Goal: Check status: Check status

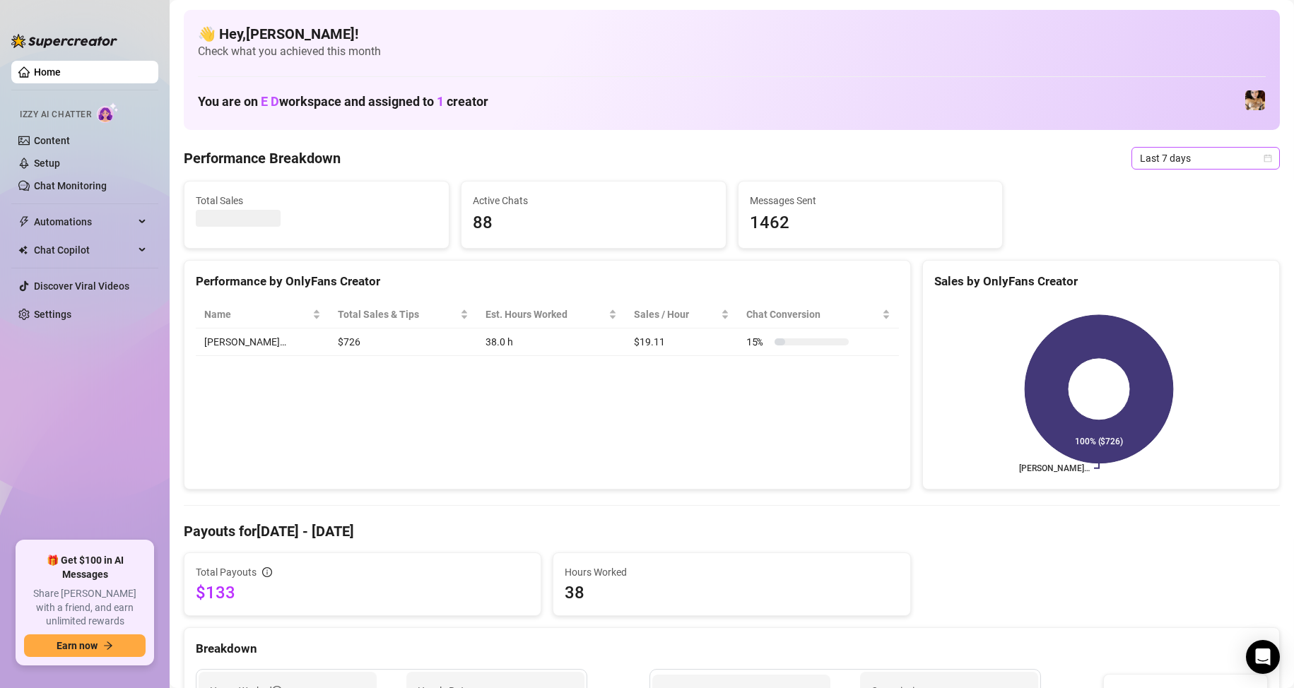
click at [1185, 160] on span "Last 7 days" at bounding box center [1205, 158] width 131 height 21
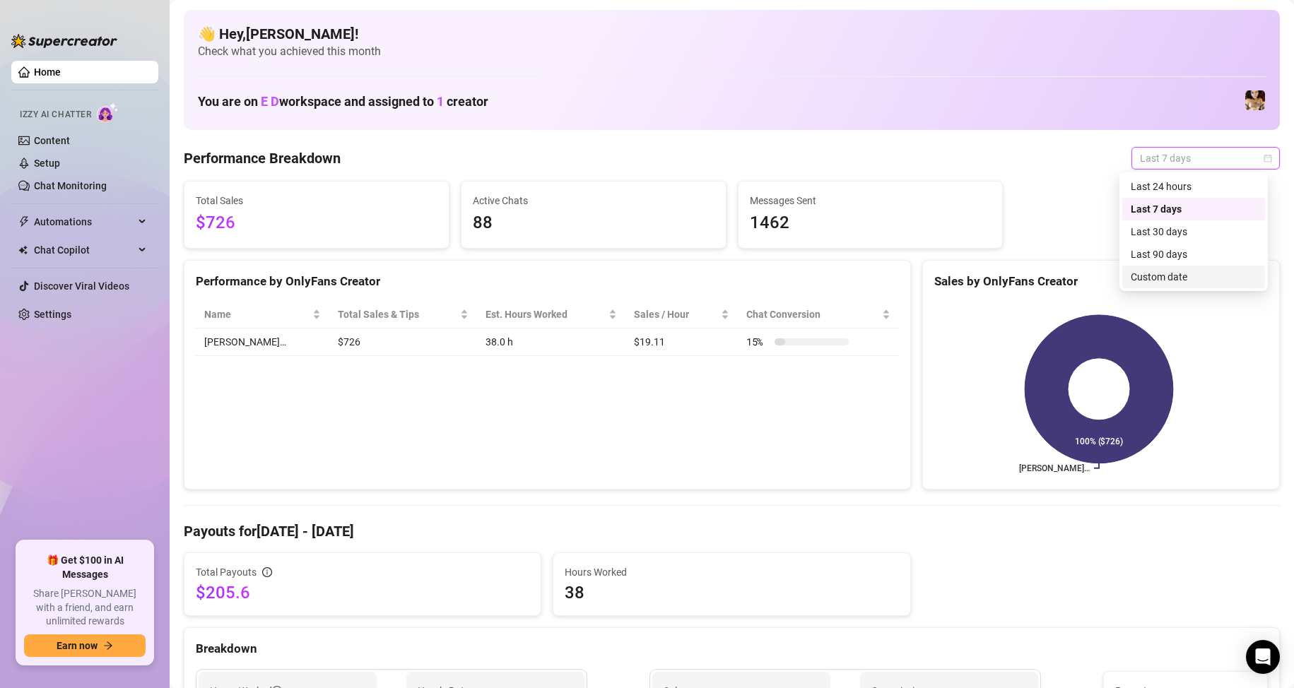
click at [1189, 275] on div "Custom date" at bounding box center [1194, 277] width 126 height 16
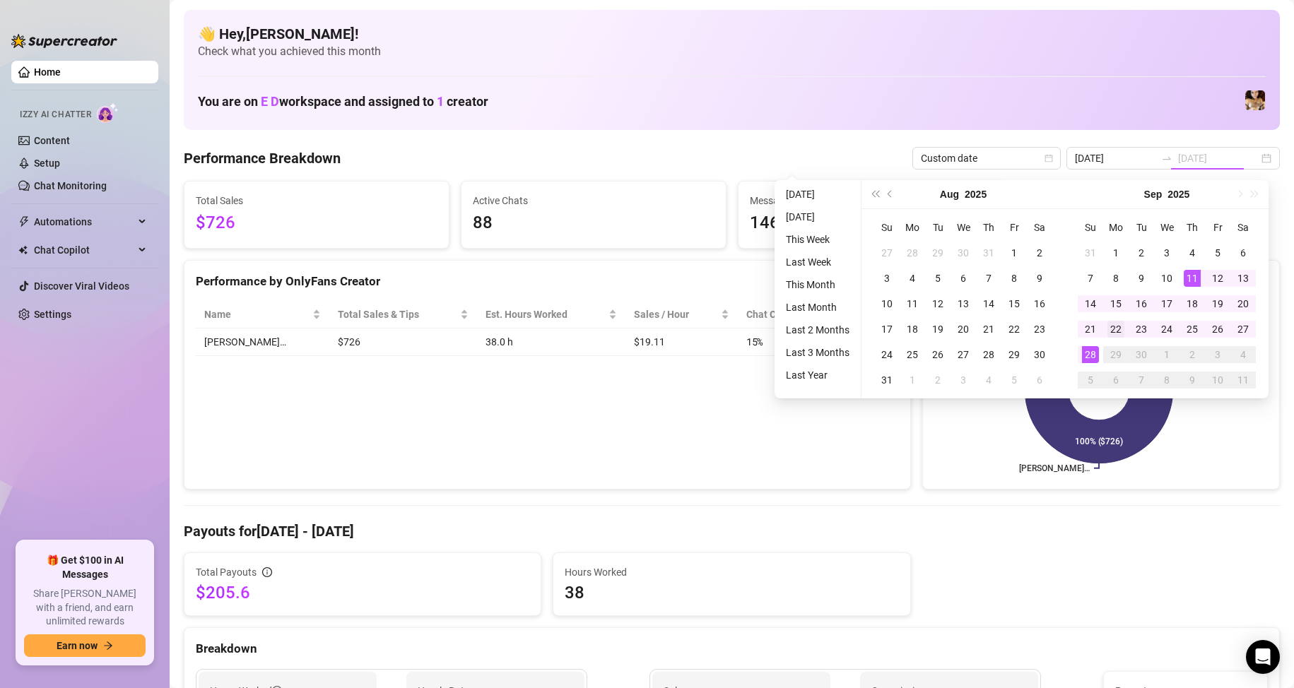
type input "[DATE]"
click at [1118, 325] on div "22" at bounding box center [1115, 329] width 17 height 17
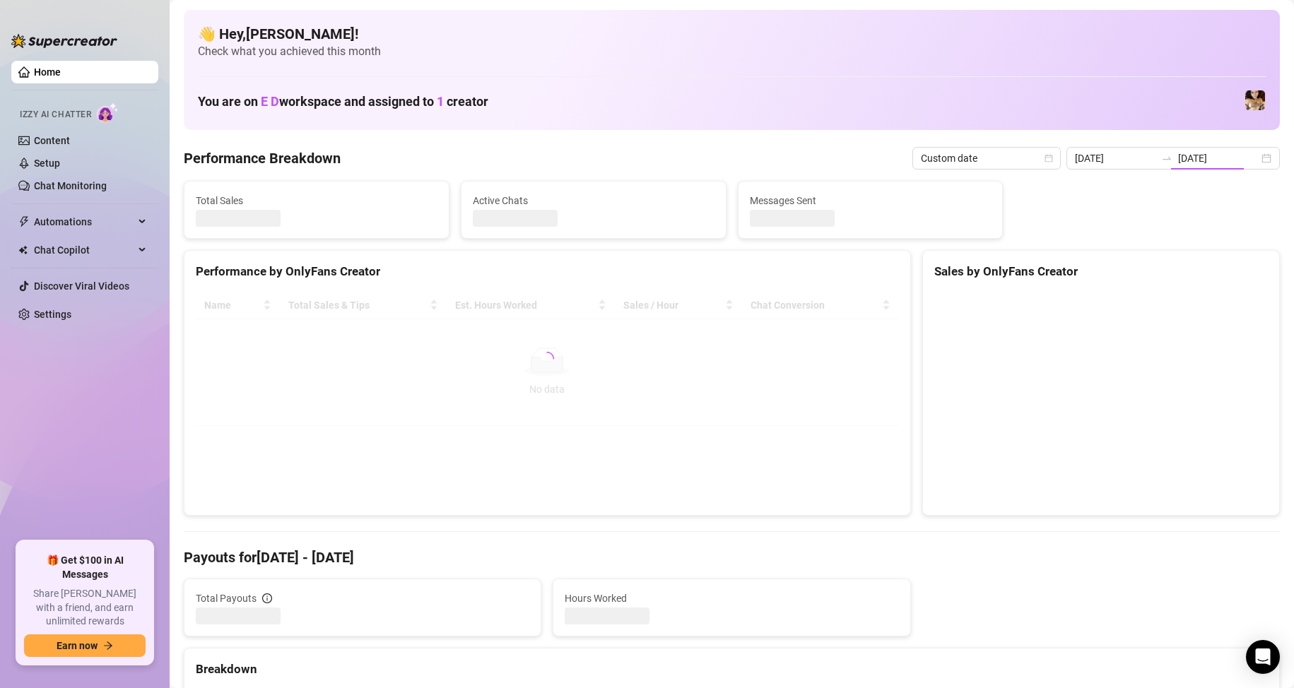
type input "[DATE]"
click at [1155, 158] on div at bounding box center [1166, 158] width 23 height 11
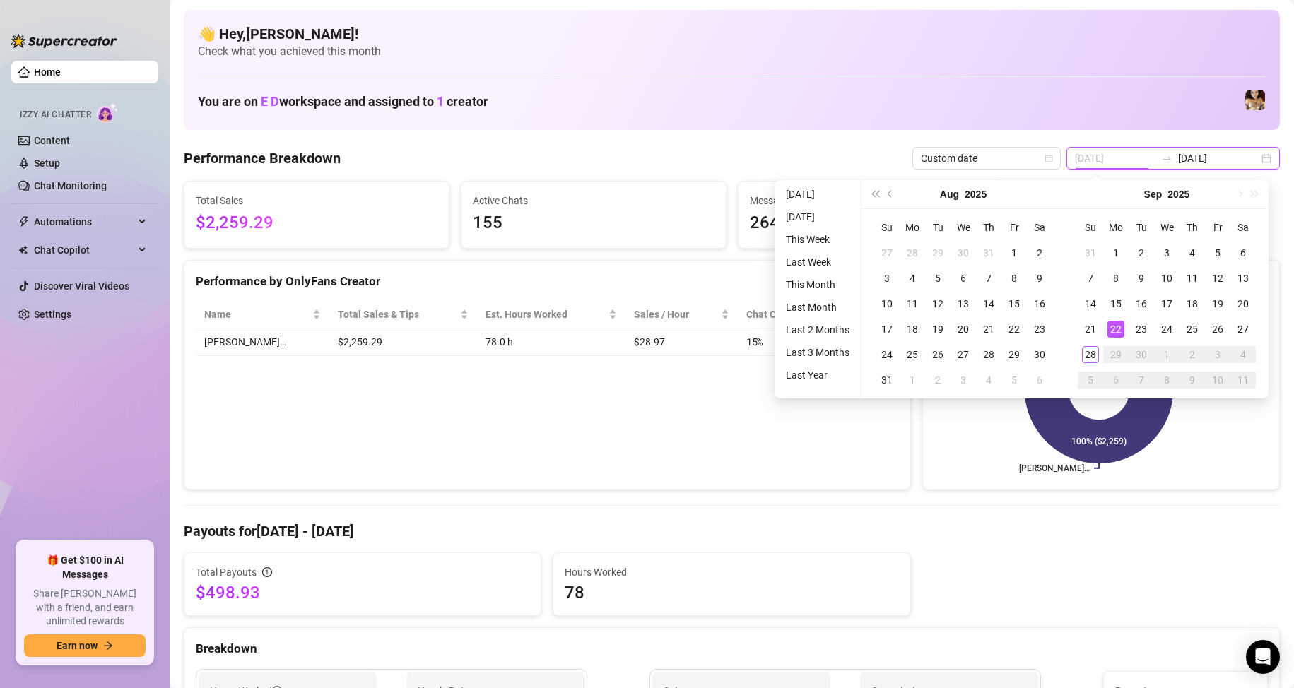
type input "[DATE]"
click at [1116, 329] on div "22" at bounding box center [1115, 329] width 17 height 17
type input "[DATE]"
click at [1095, 354] on div "28" at bounding box center [1090, 354] width 17 height 17
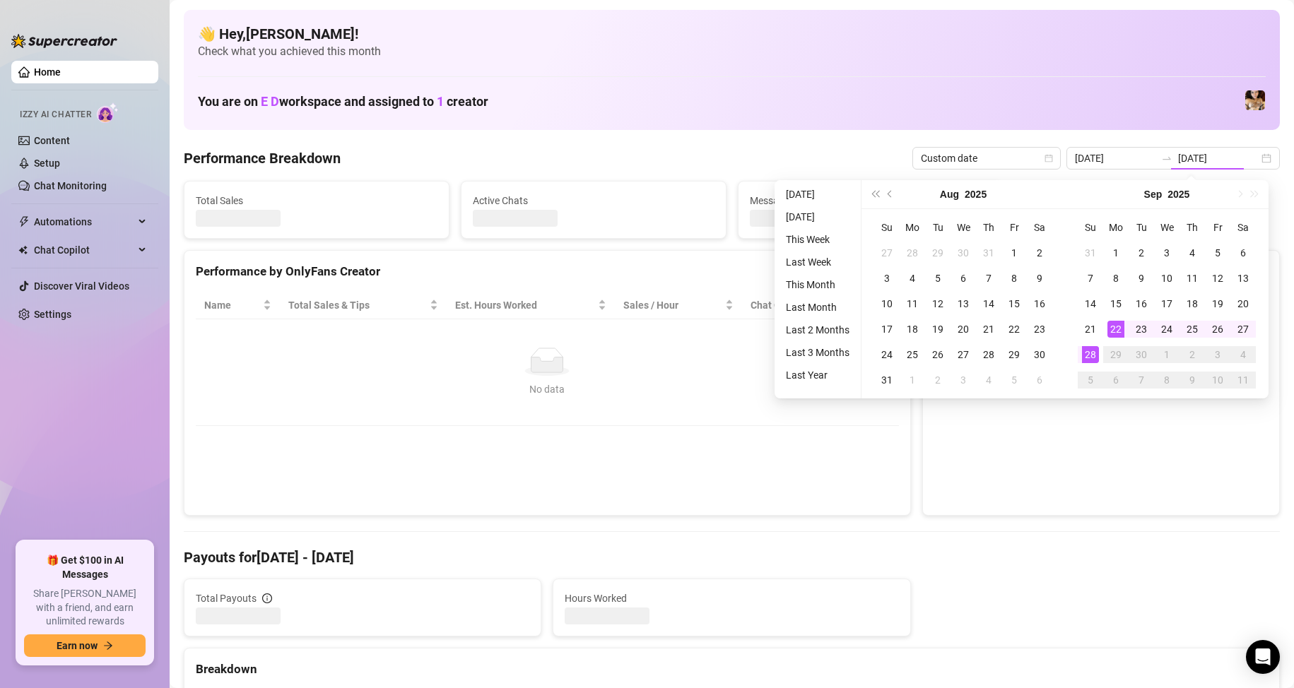
type input "[DATE]"
